Goal: Consume media (video, audio)

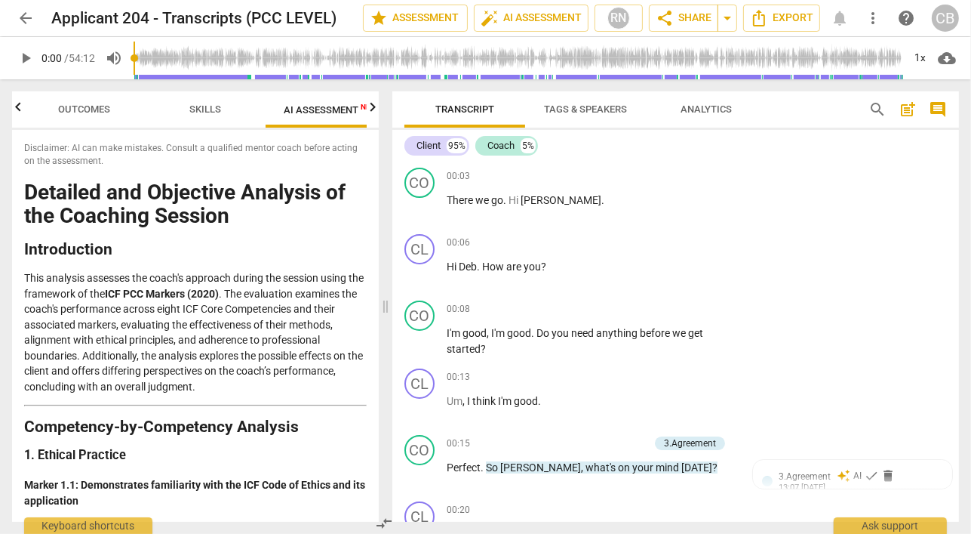
scroll to position [220, 0]
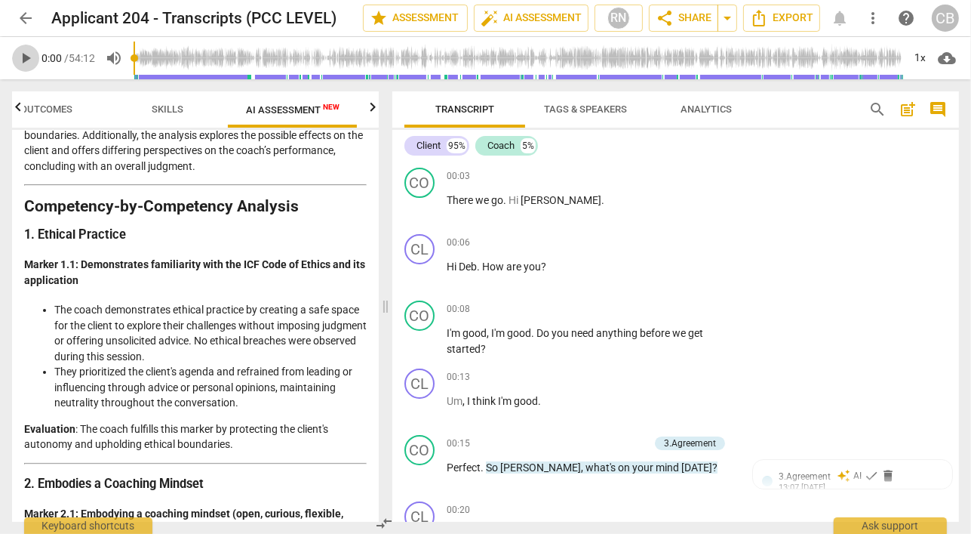
click at [21, 63] on span "play_arrow" at bounding box center [26, 58] width 18 height 18
click at [24, 57] on span "play_arrow" at bounding box center [26, 58] width 18 height 18
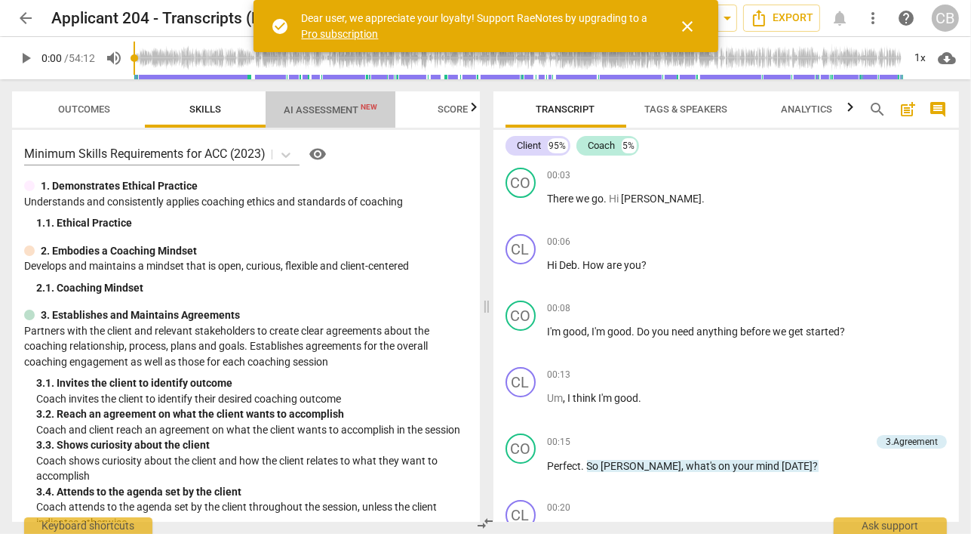
click at [343, 111] on span "AI Assessment New" at bounding box center [331, 109] width 94 height 11
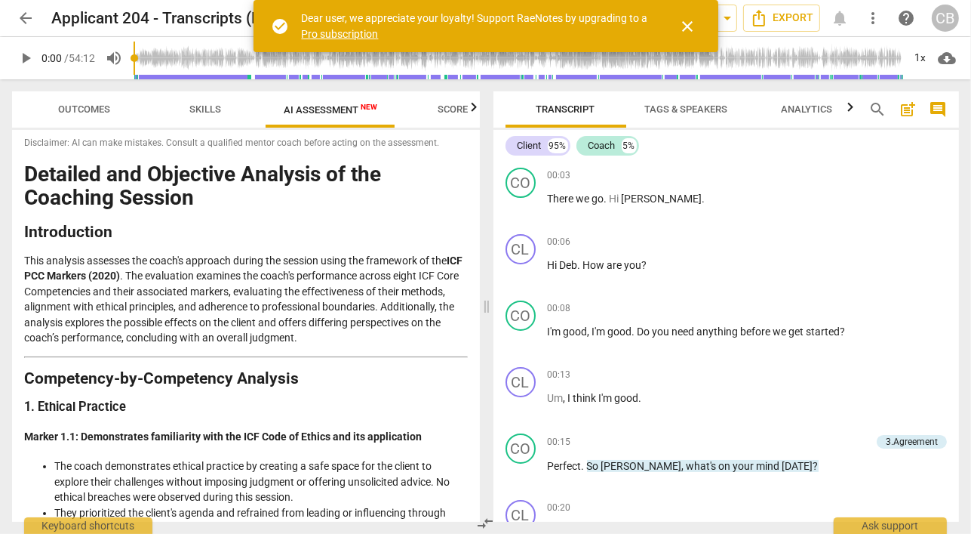
scroll to position [2, 0]
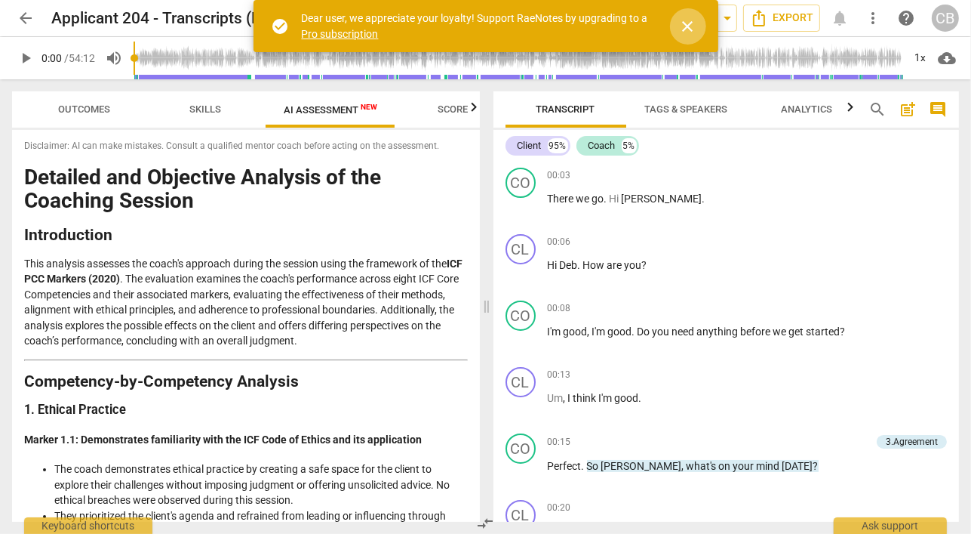
click at [689, 26] on span "close" at bounding box center [688, 26] width 18 height 18
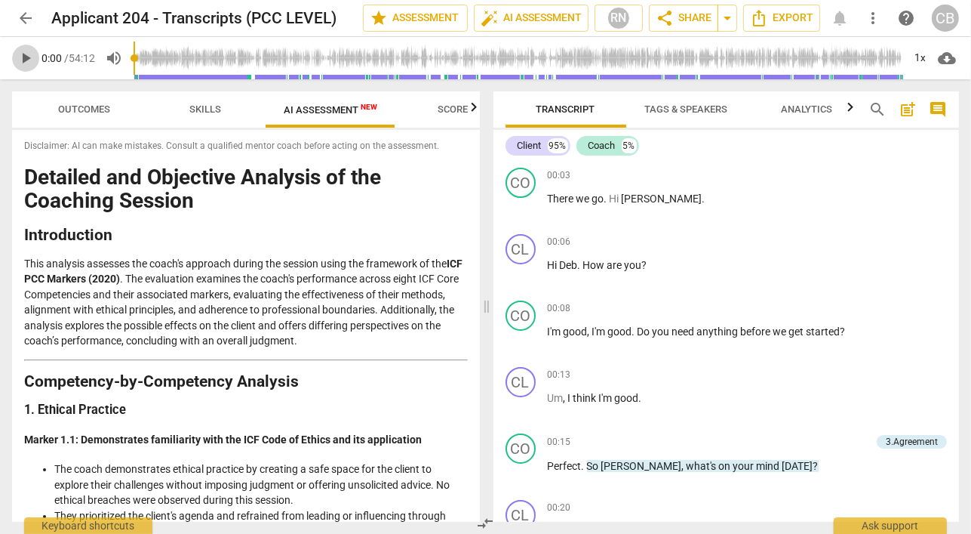
click at [34, 53] on span "play_arrow" at bounding box center [26, 58] width 18 height 18
click at [938, 106] on span "comment" at bounding box center [938, 109] width 18 height 18
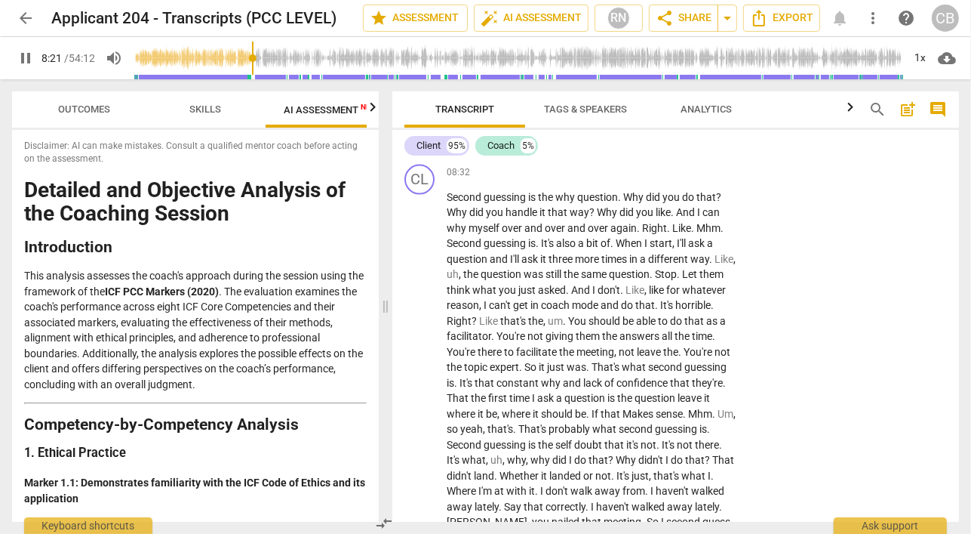
scroll to position [1852, 0]
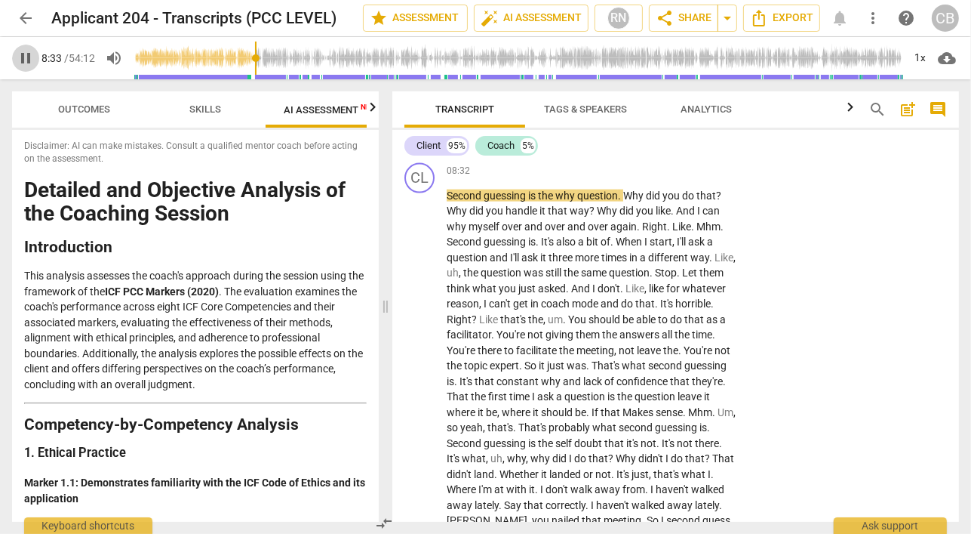
click at [23, 50] on span "pause" at bounding box center [26, 58] width 18 height 18
type input "513"
